Goal: Task Accomplishment & Management: Manage account settings

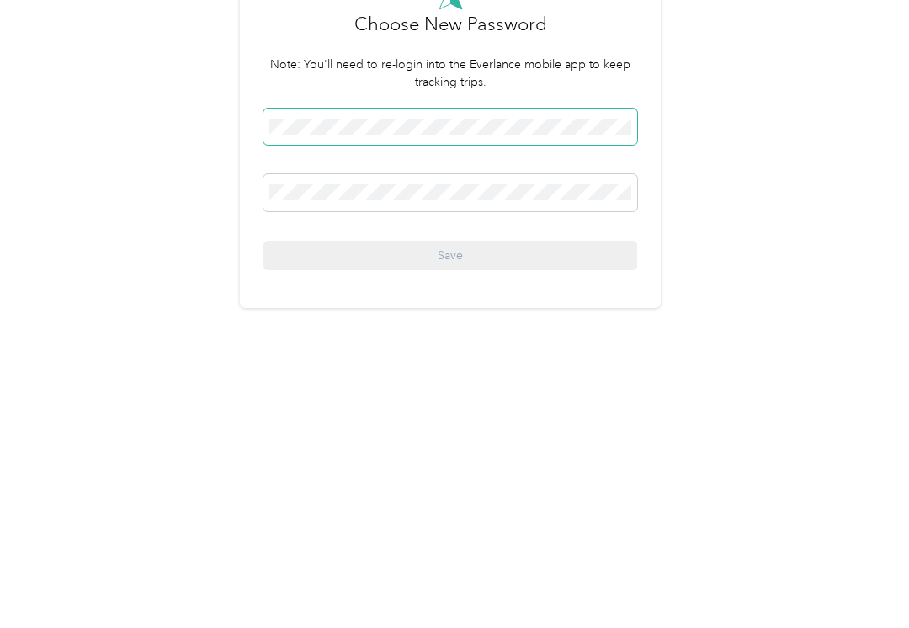
scroll to position [12, 0]
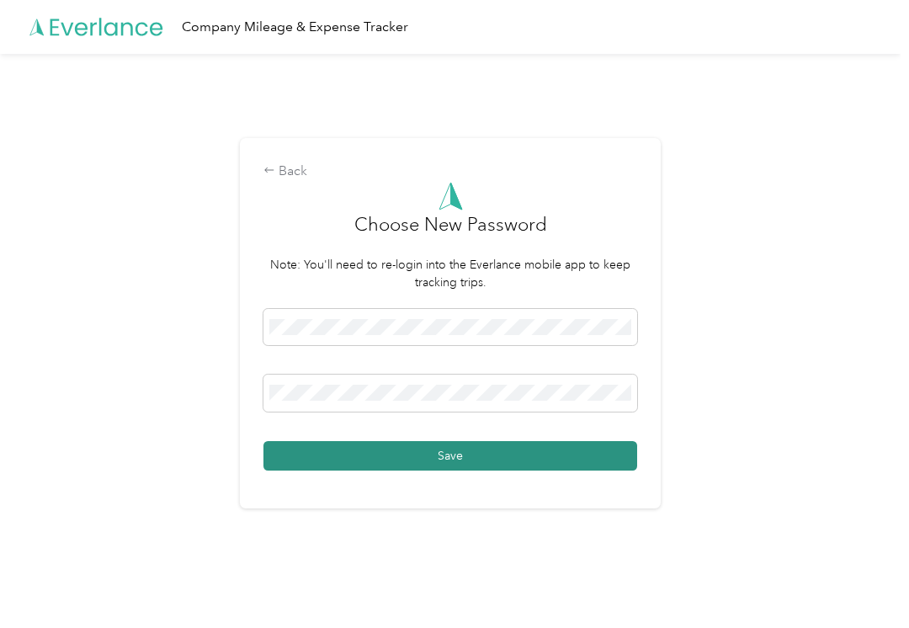
click at [512, 452] on button "Save" at bounding box center [450, 455] width 374 height 29
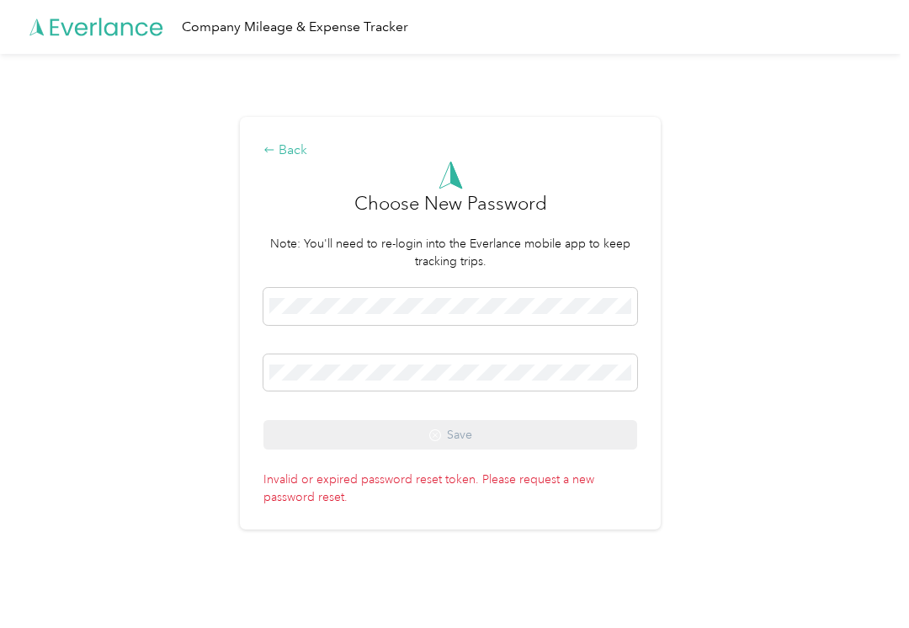
click at [290, 146] on div "Back" at bounding box center [450, 151] width 374 height 20
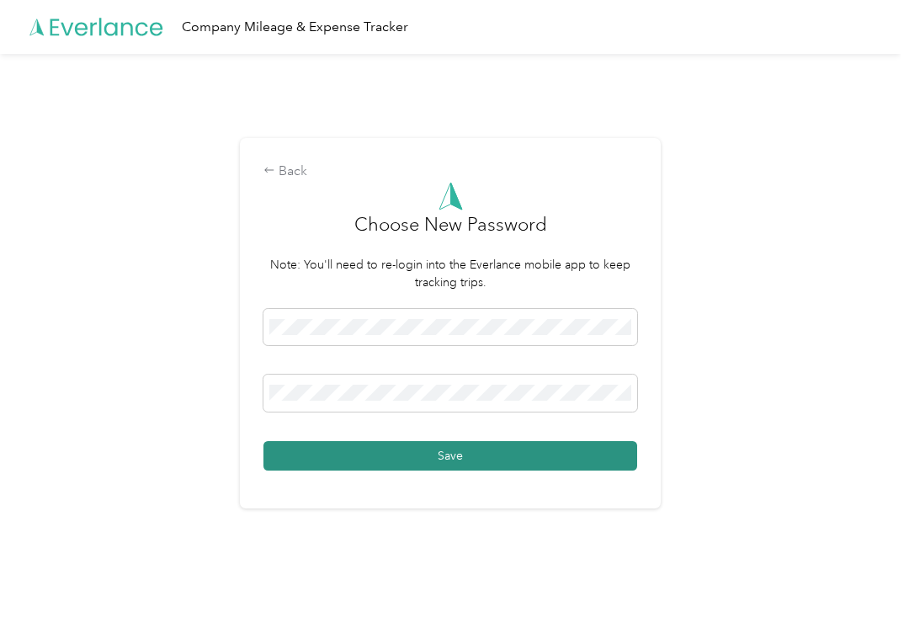
click at [511, 471] on button "Save" at bounding box center [450, 455] width 374 height 29
click at [497, 465] on button "Save" at bounding box center [450, 455] width 374 height 29
click at [502, 471] on button "Save" at bounding box center [450, 455] width 374 height 29
